Goal: Task Accomplishment & Management: Complete application form

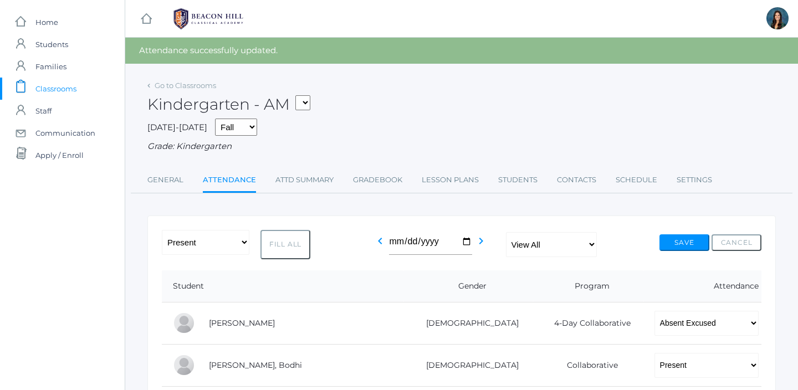
click at [308, 102] on select "*KIND - Kindergarten AM *KIND - Kindergarten PM" at bounding box center [302, 102] width 15 height 15
select select "2131"
click at [299, 95] on select "*KIND - Kindergarten AM *KIND - Kindergarten PM" at bounding box center [302, 102] width 15 height 15
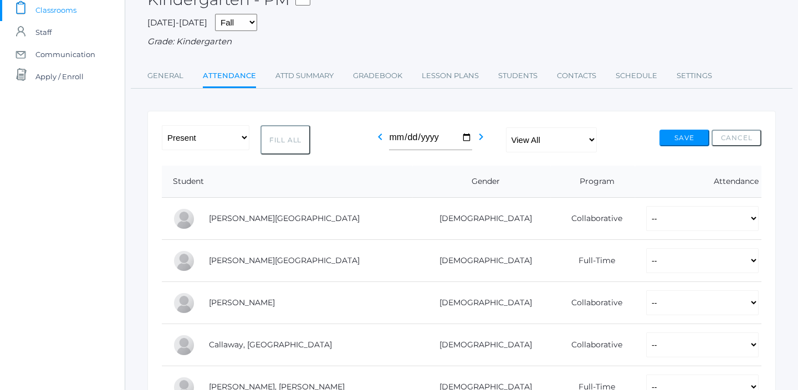
scroll to position [80, 0]
click at [646, 216] on select "-- Present Present-At-Home Tardy Excused Tardy Unexcused Absent Excused Absent …" at bounding box center [702, 217] width 112 height 25
select select "AE"
click at [646, 205] on select "-- Present Present-At-Home Tardy Excused Tardy Unexcused Absent Excused Absent …" at bounding box center [702, 217] width 112 height 25
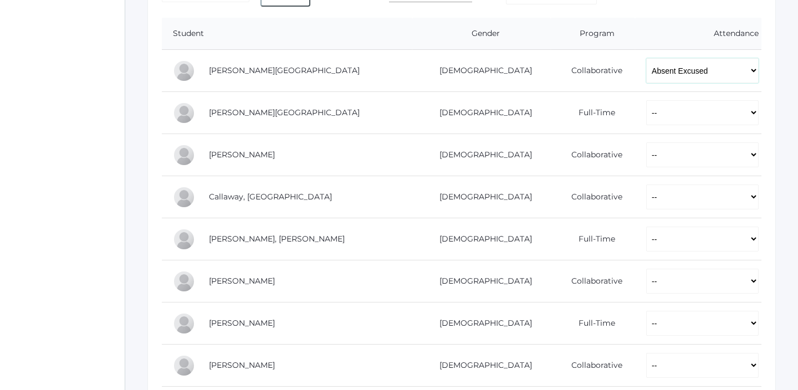
scroll to position [228, 0]
click at [646, 117] on select "-- Present Present-At-Home Tardy Excused Tardy Unexcused Absent Excused Absent …" at bounding box center [702, 111] width 112 height 25
select select "P"
click at [646, 99] on select "-- Present Present-At-Home Tardy Excused Tardy Unexcused Absent Excused Absent …" at bounding box center [702, 111] width 112 height 25
click at [646, 155] on select "-- Present Present-At-Home Tardy Excused Tardy Unexcused Absent Excused Absent …" at bounding box center [702, 153] width 112 height 25
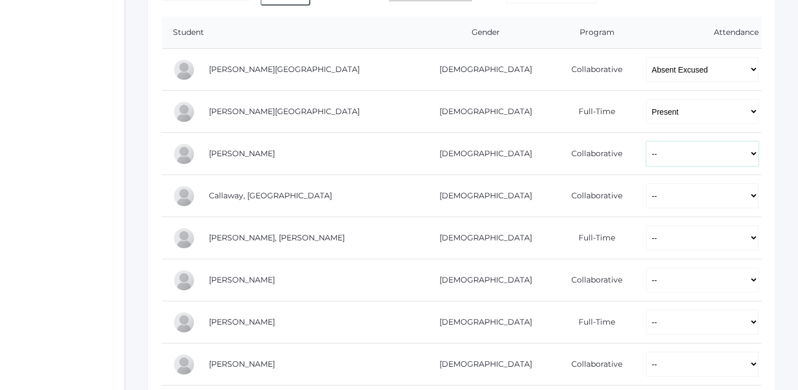
select select "P"
click at [646, 141] on select "-- Present Present-At-Home Tardy Excused Tardy Unexcused Absent Excused Absent …" at bounding box center [702, 153] width 112 height 25
click at [646, 200] on select "-- Present Present-At-Home Tardy Excused Tardy Unexcused Absent Excused Absent …" at bounding box center [702, 195] width 112 height 25
select select "P"
click at [646, 183] on select "-- Present Present-At-Home Tardy Excused Tardy Unexcused Absent Excused Absent …" at bounding box center [702, 195] width 112 height 25
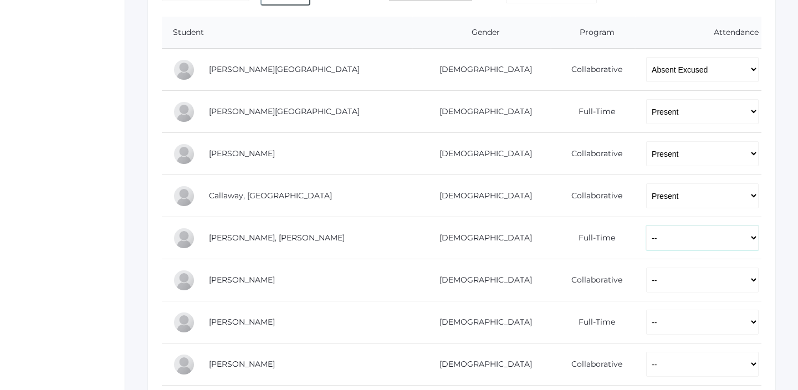
click at [646, 234] on select "-- Present Present-At-Home Tardy Excused Tardy Unexcused Absent Excused Absent …" at bounding box center [702, 237] width 112 height 25
click at [646, 225] on select "-- Present Present-At-Home Tardy Excused Tardy Unexcused Absent Excused Absent …" at bounding box center [702, 237] width 112 height 25
click at [646, 243] on select "-- Present Present-At-Home Tardy Excused Tardy Unexcused Absent Excused Absent …" at bounding box center [702, 237] width 112 height 25
select select "P"
click at [646, 225] on select "-- Present Present-At-Home Tardy Excused Tardy Unexcused Absent Excused Absent …" at bounding box center [702, 237] width 112 height 25
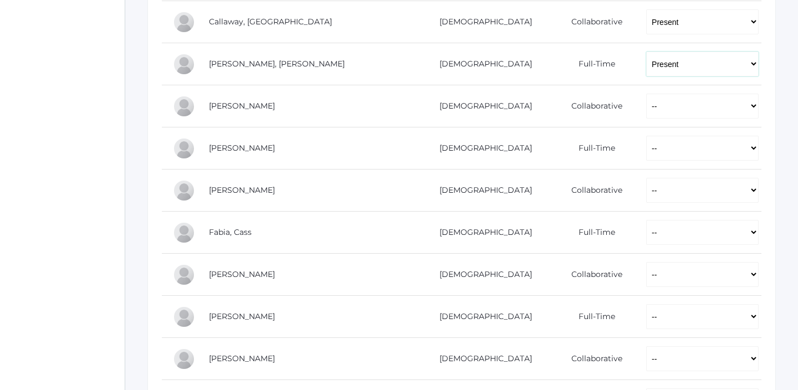
scroll to position [404, 0]
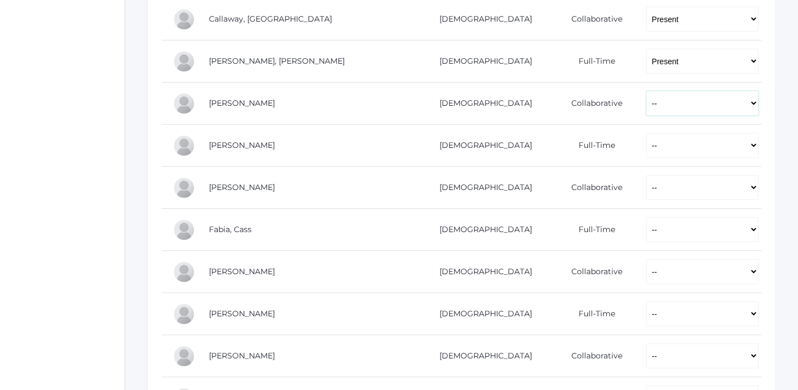
click at [646, 101] on select "-- Present Present-At-Home Tardy Excused Tardy Unexcused Absent Excused Absent …" at bounding box center [702, 103] width 112 height 25
select select "AE"
click at [646, 91] on select "-- Present Present-At-Home Tardy Excused Tardy Unexcused Absent Excused Absent …" at bounding box center [702, 103] width 112 height 25
click at [646, 148] on select "-- Present Present-At-Home Tardy Excused Tardy Unexcused Absent Excused Absent …" at bounding box center [702, 145] width 112 height 25
select select "P"
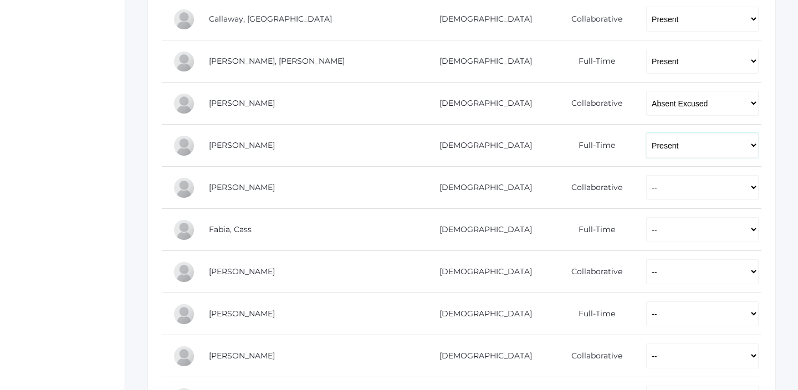
click at [646, 133] on select "-- Present Present-At-Home Tardy Excused Tardy Unexcused Absent Excused Absent …" at bounding box center [702, 145] width 112 height 25
click at [646, 191] on select "-- Present Present-At-Home Tardy Excused Tardy Unexcused Absent Excused Absent …" at bounding box center [702, 187] width 112 height 25
select select "P"
click at [646, 175] on select "-- Present Present-At-Home Tardy Excused Tardy Unexcused Absent Excused Absent …" at bounding box center [702, 187] width 112 height 25
click at [646, 228] on select "-- Present Present-At-Home Tardy Excused Tardy Unexcused Absent Excused Absent …" at bounding box center [702, 229] width 112 height 25
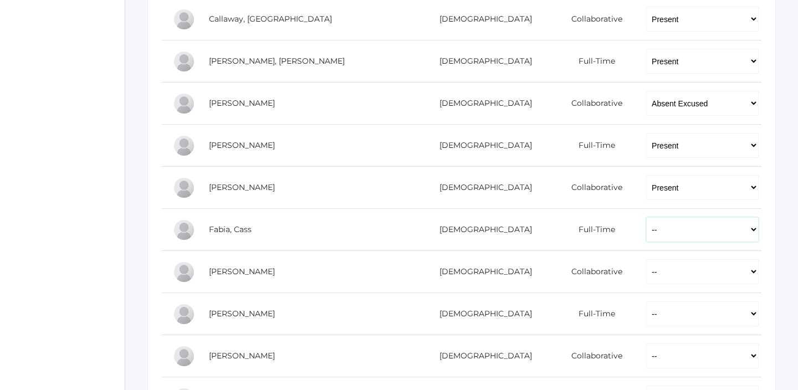
select select "P"
click at [646, 217] on select "-- Present Present-At-Home Tardy Excused Tardy Unexcused Absent Excused Absent …" at bounding box center [702, 229] width 112 height 25
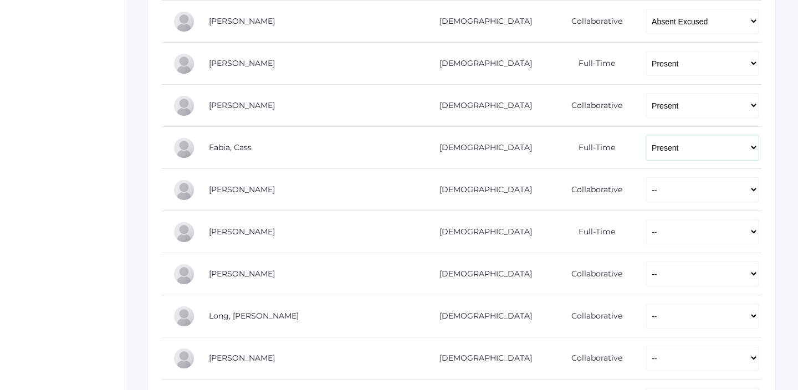
scroll to position [487, 0]
click at [646, 192] on select "-- Present Present-At-Home Tardy Excused Tardy Unexcused Absent Excused Absent …" at bounding box center [702, 189] width 112 height 25
click at [646, 177] on select "-- Present Present-At-Home Tardy Excused Tardy Unexcused Absent Excused Absent …" at bounding box center [702, 189] width 112 height 25
click at [646, 188] on select "-- Present Present-At-Home Tardy Excused Tardy Unexcused Absent Excused Absent …" at bounding box center [702, 189] width 112 height 25
select select "AE"
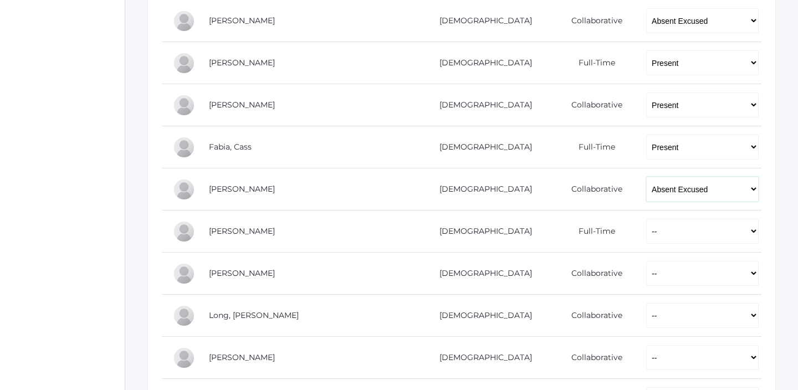
click at [646, 177] on select "-- Present Present-At-Home Tardy Excused Tardy Unexcused Absent Excused Absent …" at bounding box center [702, 189] width 112 height 25
click at [646, 233] on select "-- Present Present-At-Home Tardy Excused Tardy Unexcused Absent Excused Absent …" at bounding box center [702, 231] width 112 height 25
select select "P"
click at [646, 219] on select "-- Present Present-At-Home Tardy Excused Tardy Unexcused Absent Excused Absent …" at bounding box center [702, 231] width 112 height 25
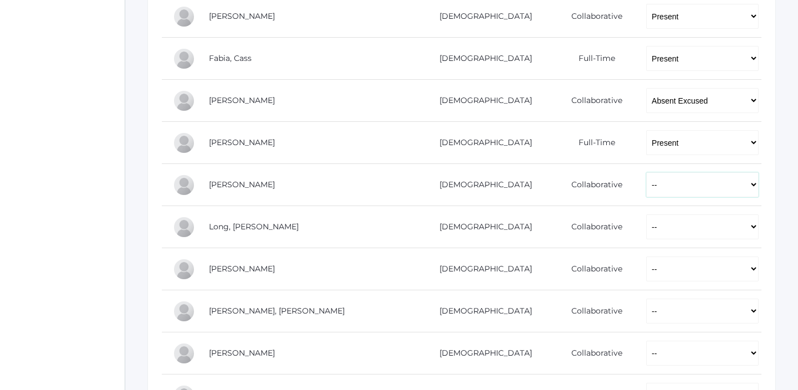
click at [646, 195] on select "-- Present Present-At-Home Tardy Excused Tardy Unexcused Absent Excused Absent …" at bounding box center [702, 184] width 112 height 25
select select "P"
click at [646, 172] on select "-- Present Present-At-Home Tardy Excused Tardy Unexcused Absent Excused Absent …" at bounding box center [702, 184] width 112 height 25
click at [646, 225] on select "-- Present Present-At-Home Tardy Excused Tardy Unexcused Absent Excused Absent …" at bounding box center [702, 226] width 112 height 25
select select "P"
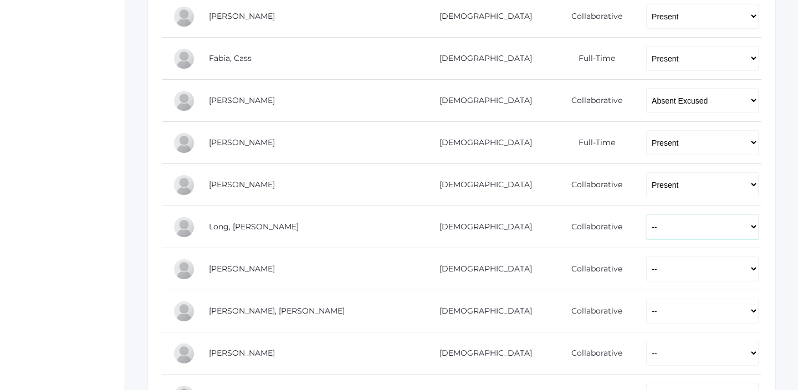
click at [646, 214] on select "-- Present Present-At-Home Tardy Excused Tardy Unexcused Absent Excused Absent …" at bounding box center [702, 226] width 112 height 25
click at [646, 264] on select "-- Present Present-At-Home Tardy Excused Tardy Unexcused Absent Excused Absent …" at bounding box center [702, 269] width 112 height 25
select select "P"
click at [646, 257] on select "-- Present Present-At-Home Tardy Excused Tardy Unexcused Absent Excused Absent …" at bounding box center [702, 269] width 112 height 25
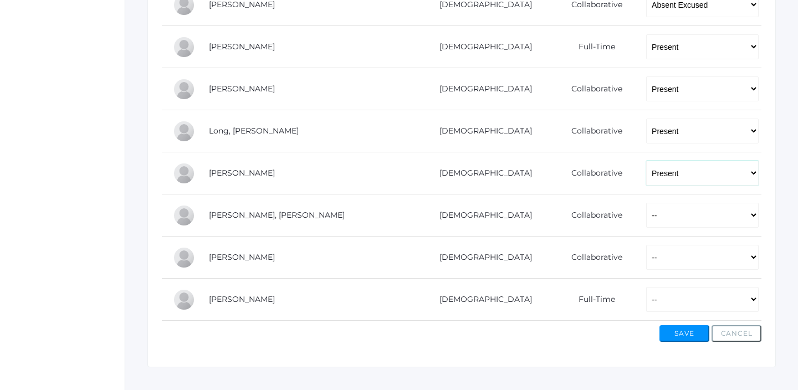
scroll to position [689, 0]
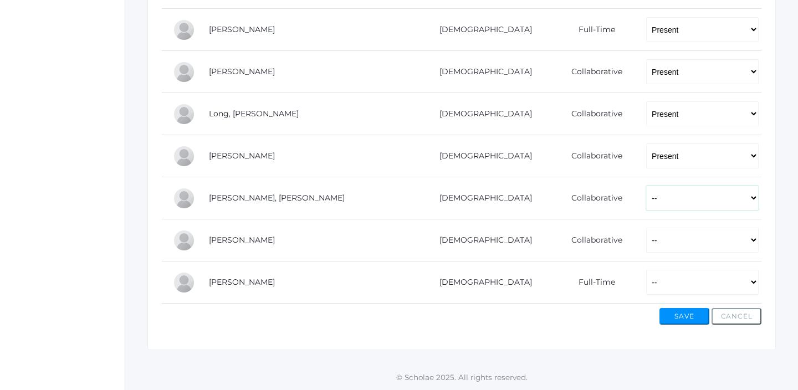
click at [646, 199] on select "-- Present Present-At-Home Tardy Excused Tardy Unexcused Absent Excused Absent …" at bounding box center [702, 198] width 112 height 25
select select "P"
click at [646, 186] on select "-- Present Present-At-Home Tardy Excused Tardy Unexcused Absent Excused Absent …" at bounding box center [702, 198] width 112 height 25
click at [646, 244] on select "-- Present Present-At-Home Tardy Excused Tardy Unexcused Absent Excused Absent …" at bounding box center [702, 240] width 112 height 25
select select "P"
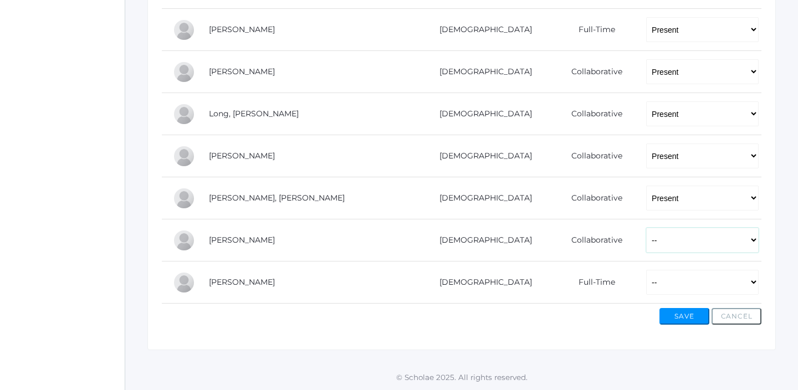
click at [646, 228] on select "-- Present Present-At-Home Tardy Excused Tardy Unexcused Absent Excused Absent …" at bounding box center [702, 240] width 112 height 25
click at [646, 283] on select "-- Present Present-At-Home Tardy Excused Tardy Unexcused Absent Excused Absent …" at bounding box center [702, 282] width 112 height 25
select select "P"
click at [646, 270] on select "-- Present Present-At-Home Tardy Excused Tardy Unexcused Absent Excused Absent …" at bounding box center [702, 282] width 112 height 25
click at [680, 321] on button "Save" at bounding box center [684, 316] width 50 height 17
